Goal: Task Accomplishment & Management: Use online tool/utility

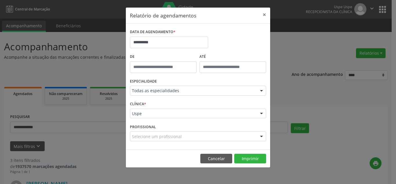
select select "*"
click at [154, 39] on input "**********" at bounding box center [169, 43] width 78 height 12
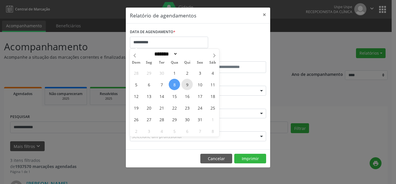
click at [186, 82] on span "9" at bounding box center [187, 84] width 11 height 11
type input "**********"
click at [186, 82] on span "9" at bounding box center [187, 84] width 11 height 11
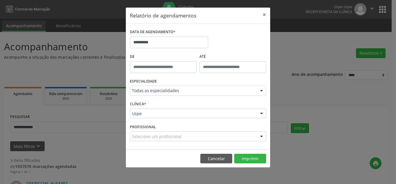
click at [186, 136] on div "Selecione um profissional" at bounding box center [198, 136] width 136 height 10
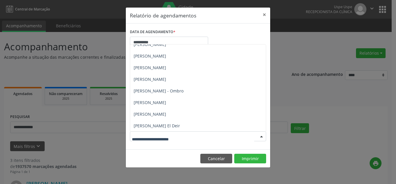
scroll to position [522, 0]
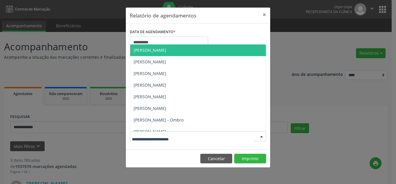
click at [154, 50] on span "[PERSON_NAME]" at bounding box center [150, 50] width 32 height 6
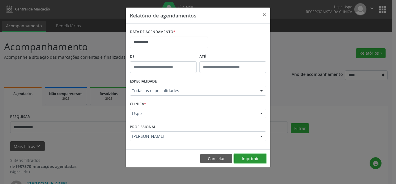
click at [251, 162] on button "Imprimir" at bounding box center [250, 158] width 32 height 10
click at [265, 16] on button "×" at bounding box center [265, 15] width 12 height 14
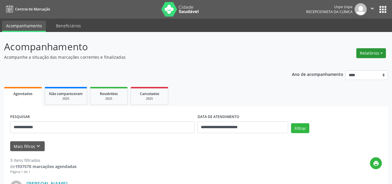
click at [373, 53] on button "Relatórios" at bounding box center [371, 53] width 30 height 10
click at [345, 65] on link "Agendamentos" at bounding box center [354, 65] width 62 height 8
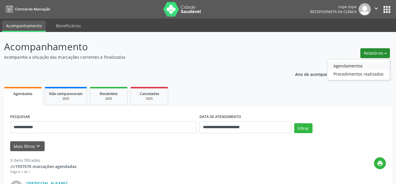
select select "*"
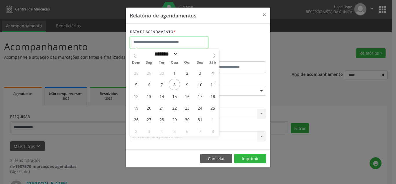
click at [171, 42] on input "text" at bounding box center [169, 43] width 78 height 12
click at [163, 98] on span "14" at bounding box center [161, 95] width 11 height 11
type input "**********"
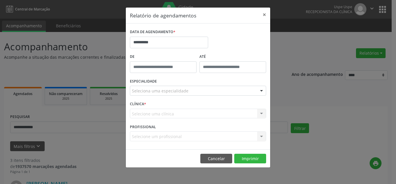
click at [211, 91] on div "Seleciona uma especialidade" at bounding box center [198, 91] width 136 height 10
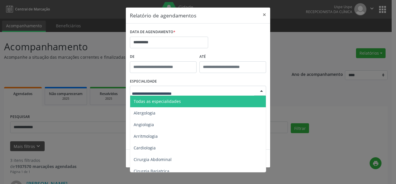
click at [172, 102] on span "Todas as especialidades" at bounding box center [157, 101] width 47 height 6
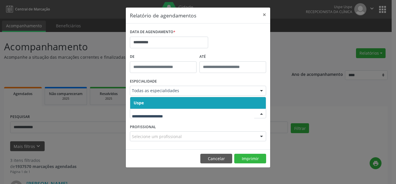
click at [159, 102] on span "Uspe" at bounding box center [198, 103] width 136 height 12
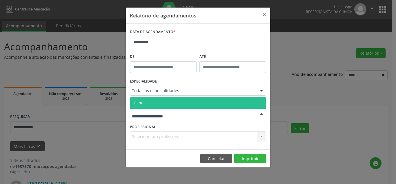
click at [164, 117] on div at bounding box center [198, 113] width 136 height 10
click at [159, 104] on span "Uspe" at bounding box center [198, 103] width 136 height 12
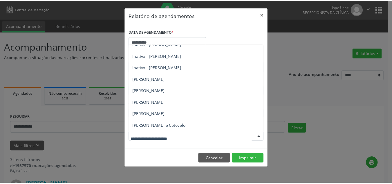
scroll to position [986, 0]
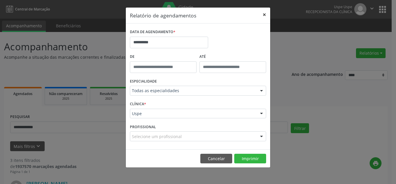
click at [263, 15] on button "×" at bounding box center [265, 15] width 12 height 14
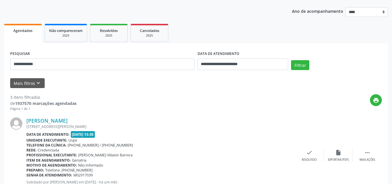
scroll to position [0, 0]
